Goal: Find specific page/section: Find specific page/section

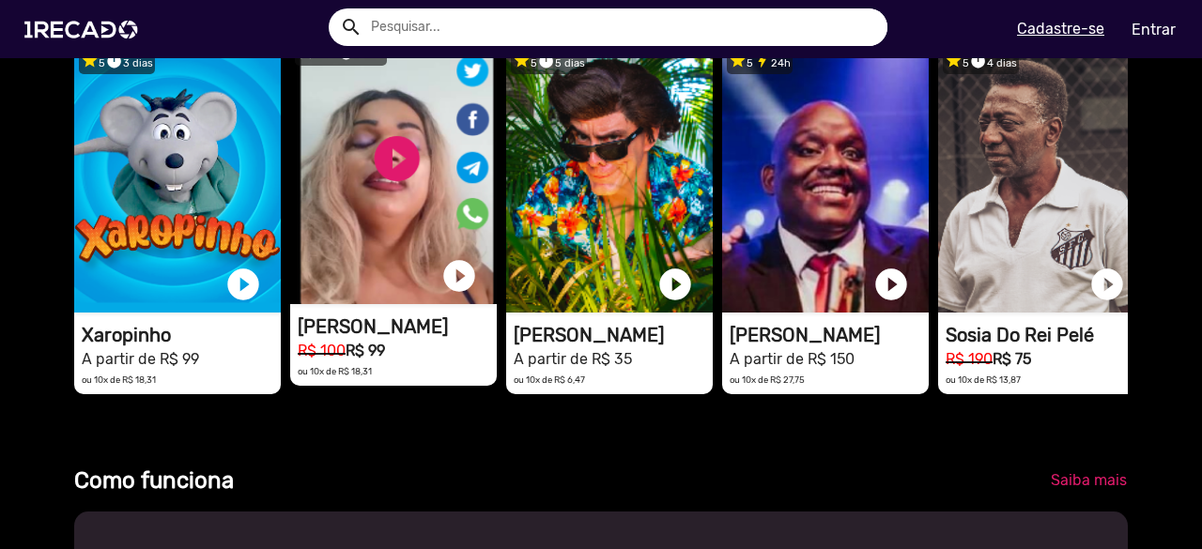
scroll to position [564, 0]
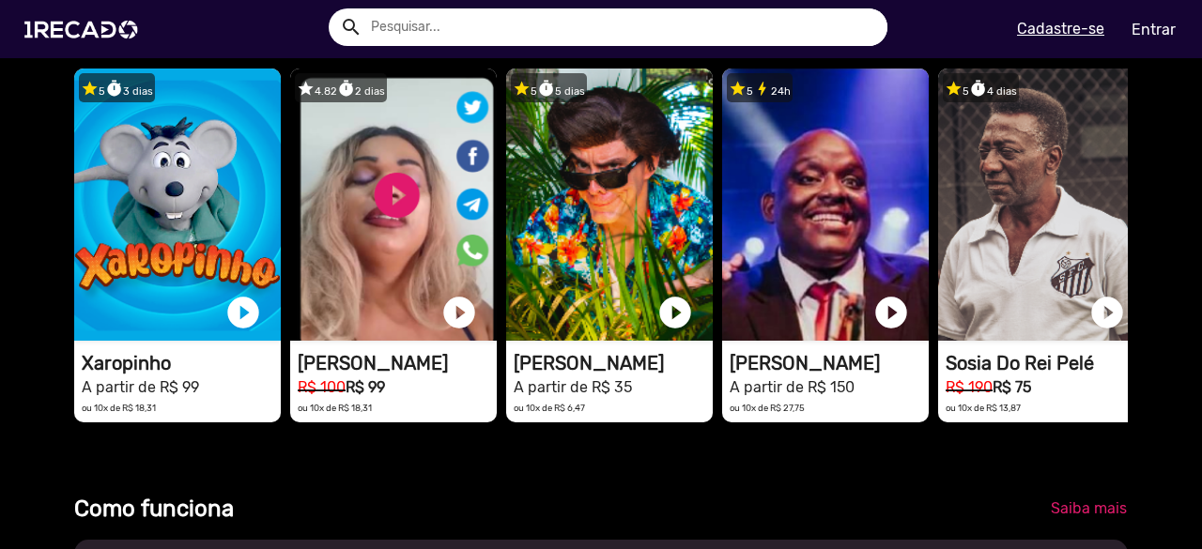
drag, startPoint x: 885, startPoint y: 256, endPoint x: 19, endPoint y: 255, distance: 866.0
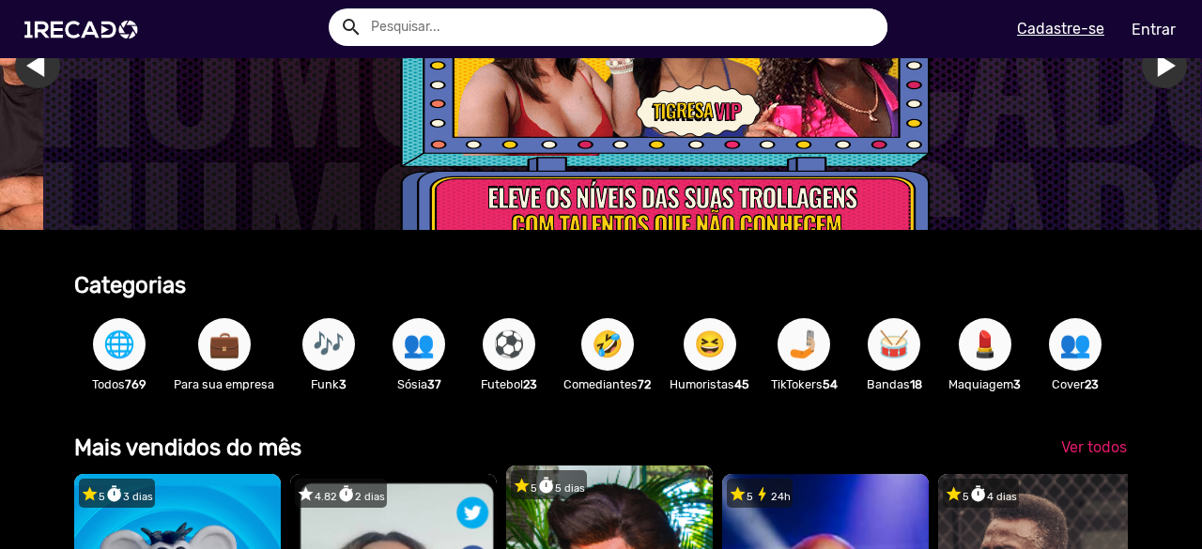
scroll to position [188, 0]
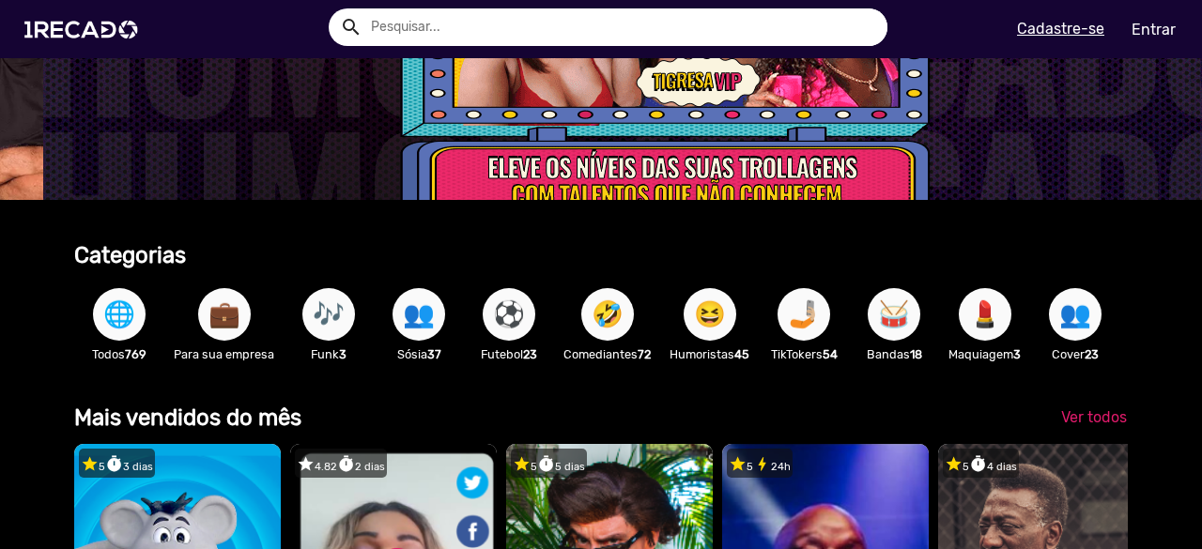
click at [120, 313] on span "🌐" at bounding box center [119, 314] width 32 height 53
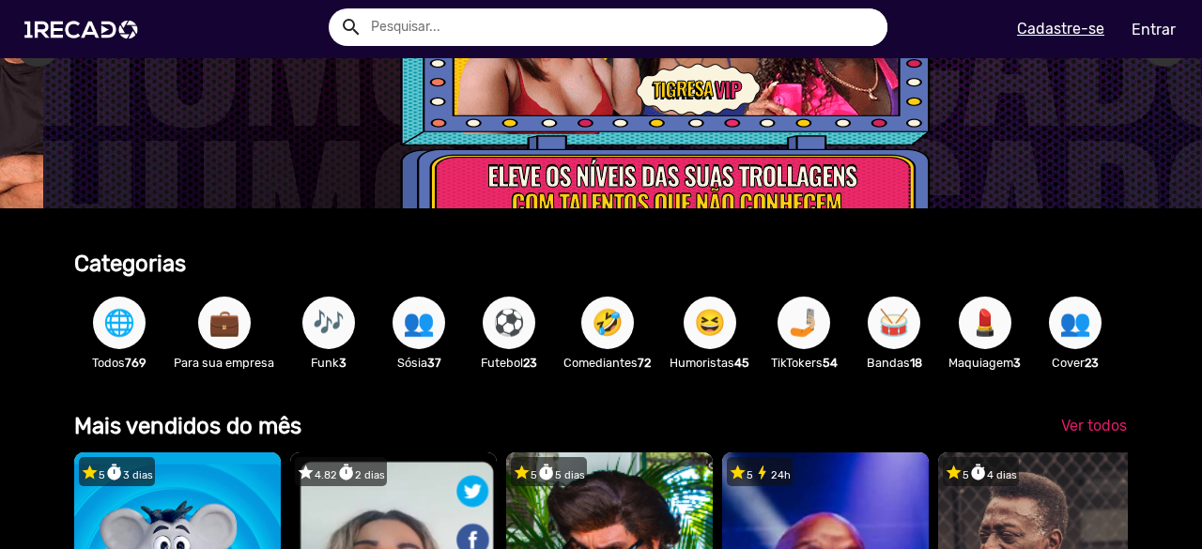
scroll to position [188, 0]
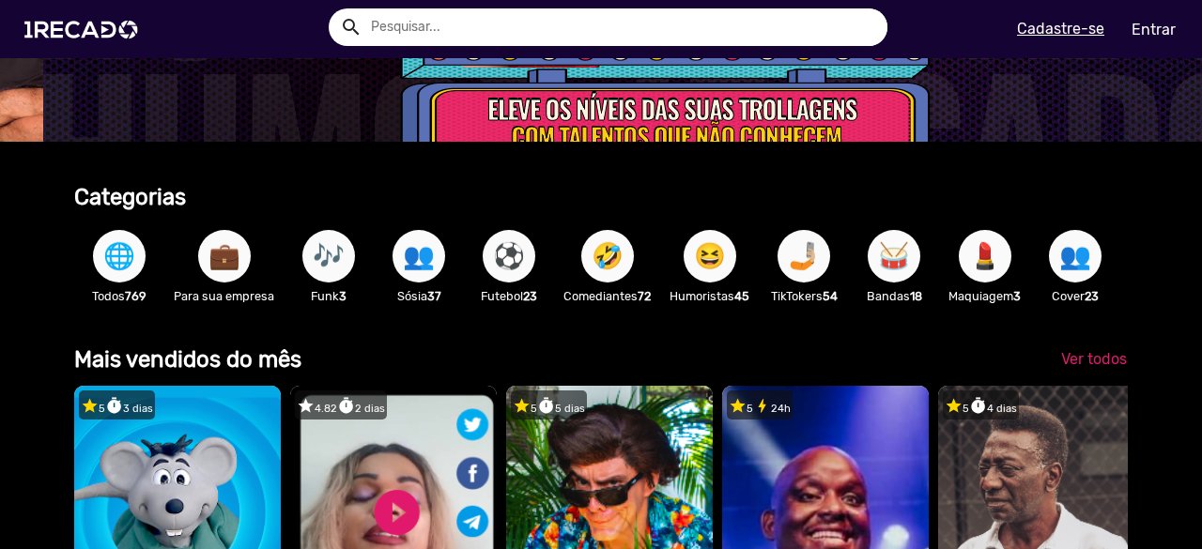
click at [126, 260] on span "🌐" at bounding box center [119, 256] width 32 height 53
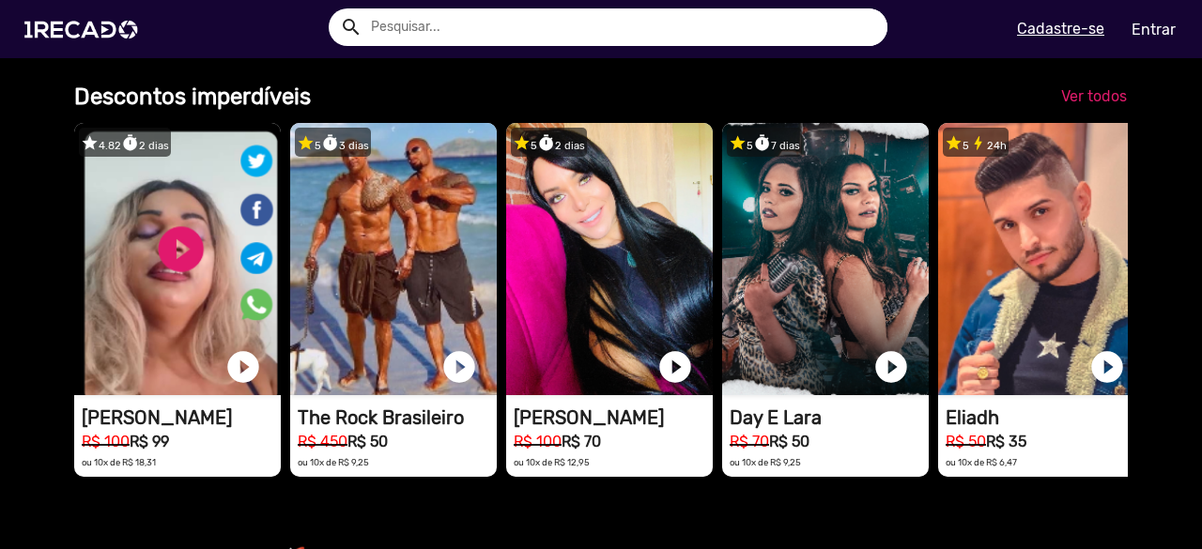
scroll to position [1409, 0]
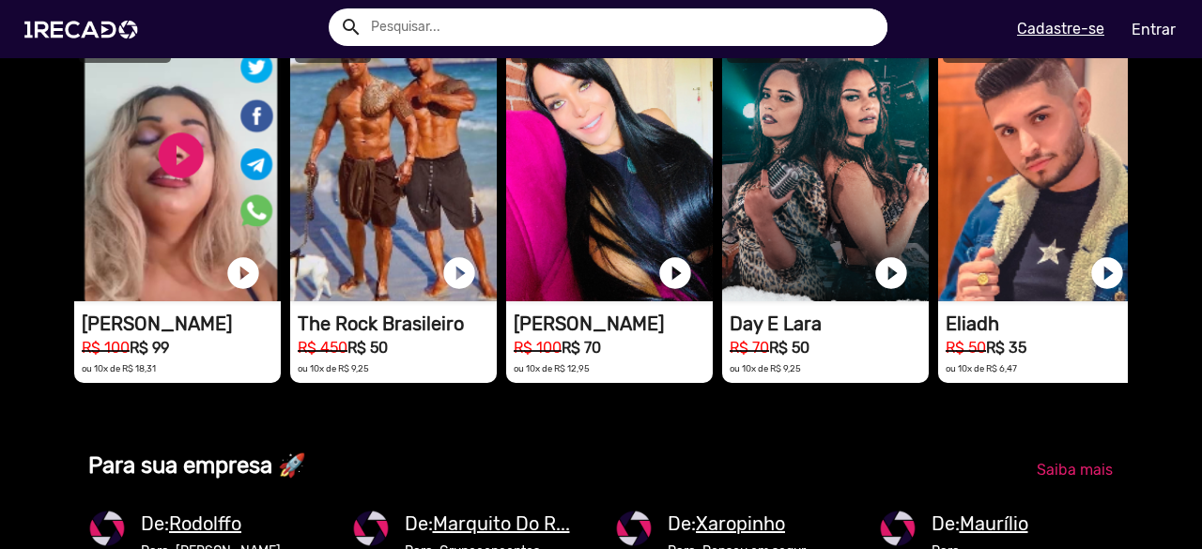
drag, startPoint x: 891, startPoint y: 215, endPoint x: -7, endPoint y: 267, distance: 899.4
click at [0, 239] on html "search help_outline search menu Cadastre-se Entrar help_outline [PERSON_NAME] s…" at bounding box center [601, 119] width 1202 height 239
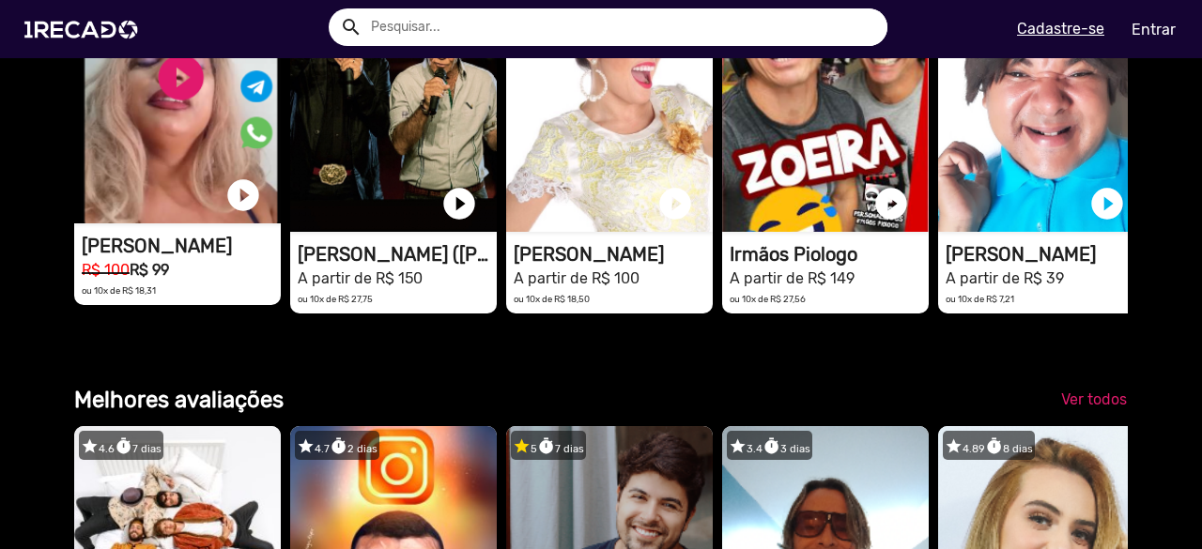
scroll to position [2348, 0]
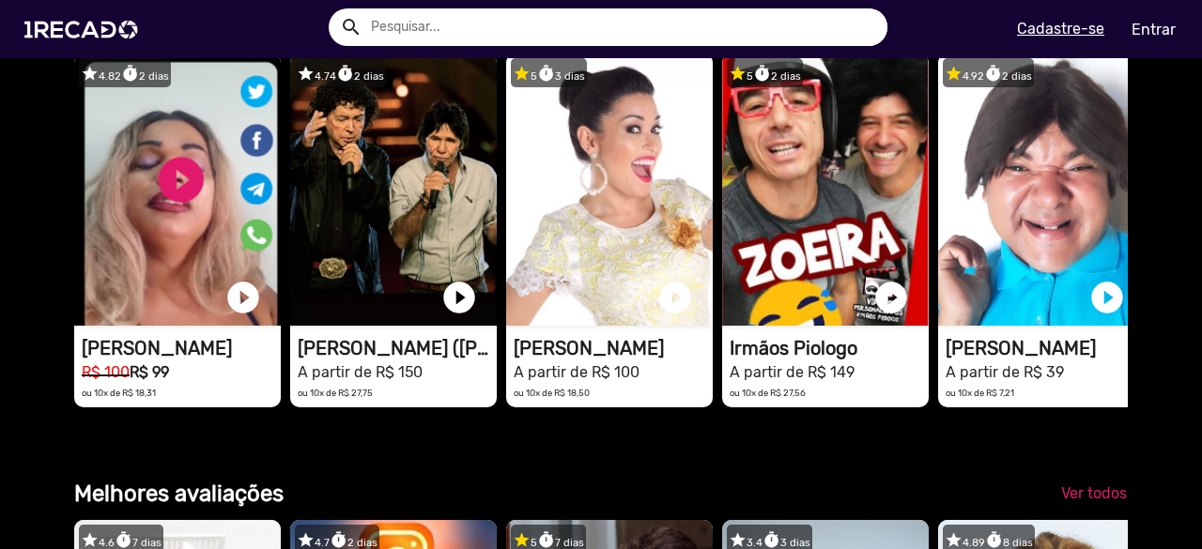
drag, startPoint x: 1058, startPoint y: 320, endPoint x: 1161, endPoint y: 190, distance: 166.5
click at [1165, 192] on div "Categorias 🌐 Todos 769 💼 Para sua empresa 🎶 Funk 3 👥 Sósia 37 ⚽ Futebol 23 🤣 Co…" at bounding box center [601, 151] width 1202 height 4284
click at [1076, 44] on link "Ver todos" at bounding box center [1094, 27] width 96 height 34
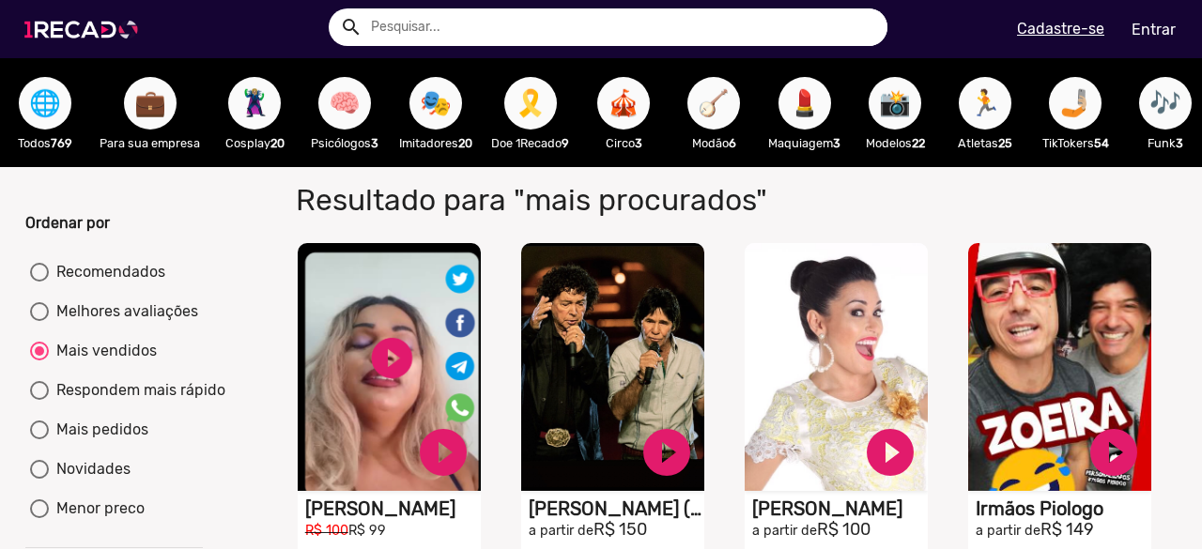
click at [68, 32] on img at bounding box center [85, 30] width 142 height 80
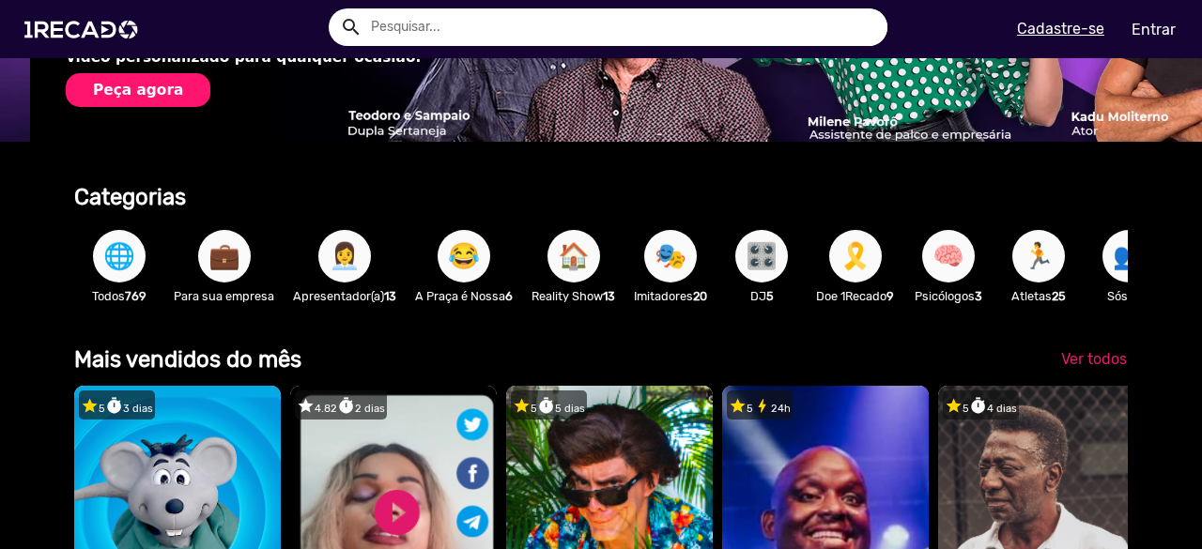
scroll to position [0, 2375]
click at [577, 23] on input "text" at bounding box center [622, 27] width 531 height 38
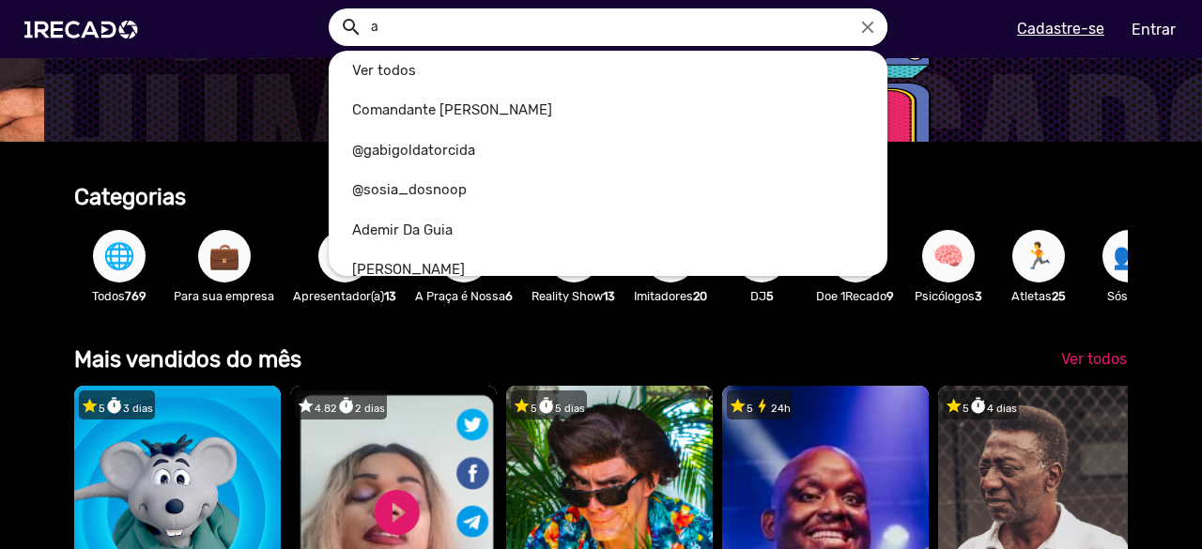
scroll to position [0, 3563]
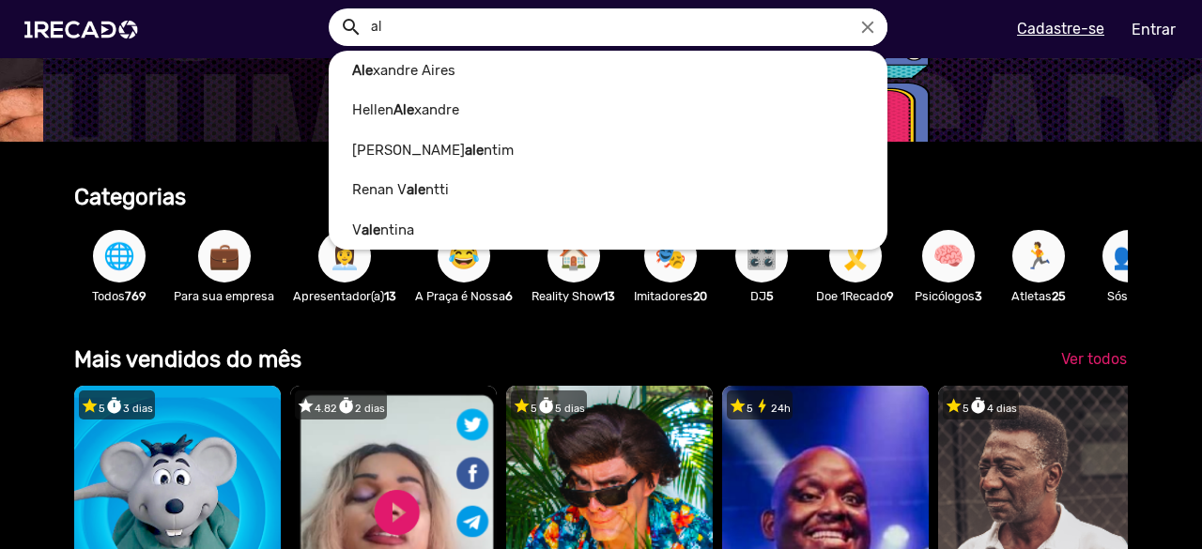
type input "a"
